Goal: Find specific page/section: Find specific page/section

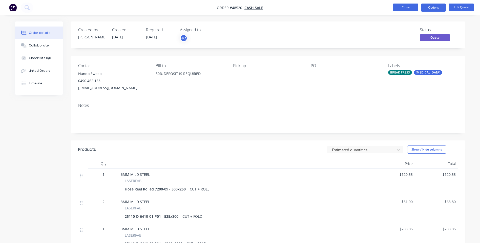
click at [409, 7] on button "Close" at bounding box center [405, 8] width 25 height 8
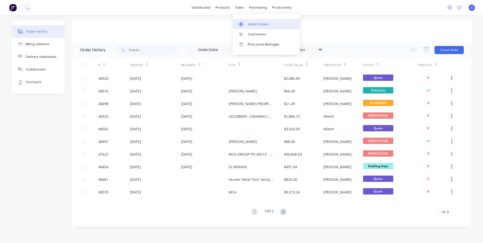
click at [248, 27] on link "Sales Orders" at bounding box center [266, 24] width 67 height 10
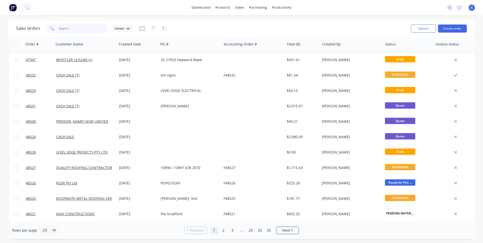
click at [73, 26] on input "text" at bounding box center [83, 29] width 49 height 10
type input "48354"
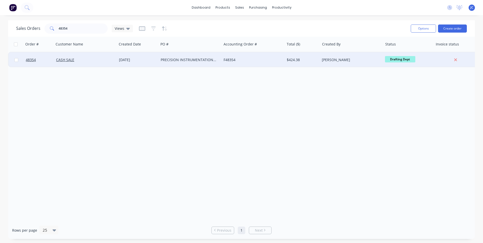
click at [248, 61] on div "F48354" at bounding box center [252, 59] width 56 height 5
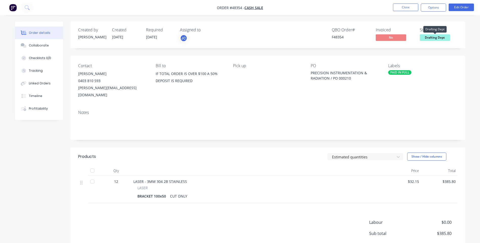
click at [425, 35] on span "Drafting Dept" at bounding box center [434, 37] width 30 height 6
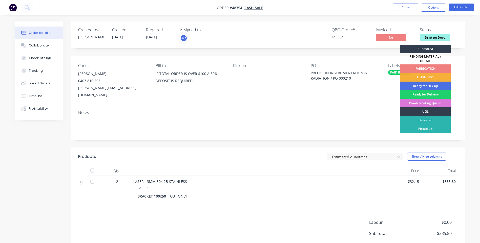
click at [416, 66] on div "FABRICATION" at bounding box center [425, 68] width 51 height 9
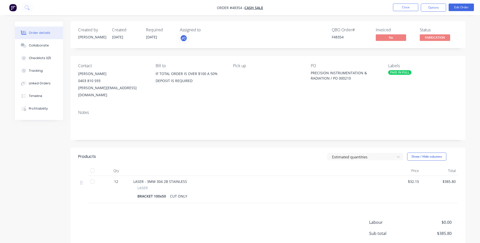
click at [406, 3] on nav "Order #48354 - CASH SALE Close Options Edit Order" at bounding box center [240, 7] width 480 height 15
click at [407, 6] on button "Close" at bounding box center [405, 8] width 25 height 8
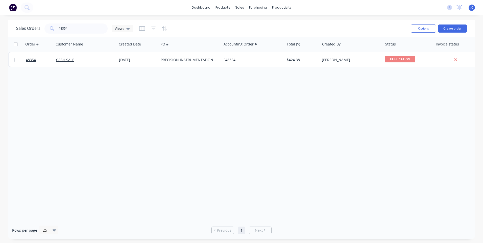
click at [259, 77] on div "Order # Customer Name Created Date PO # Accounting Order # Total ($) Created By…" at bounding box center [241, 129] width 467 height 185
click at [285, 22] on div "Workflow" at bounding box center [290, 24] width 15 height 5
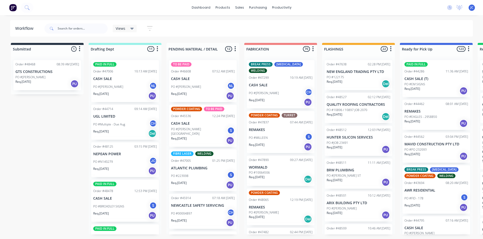
click at [129, 28] on div "Views" at bounding box center [125, 28] width 18 height 5
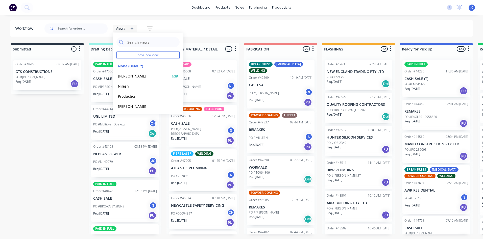
click at [119, 76] on button "[PERSON_NAME]" at bounding box center [144, 76] width 54 height 6
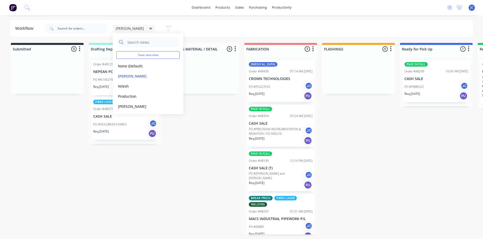
click at [262, 32] on div "[PERSON_NAME] Save new view None (Default) edit [PERSON_NAME] edit [PERSON_NAME…" at bounding box center [258, 28] width 430 height 15
